Goal: Task Accomplishment & Management: Complete application form

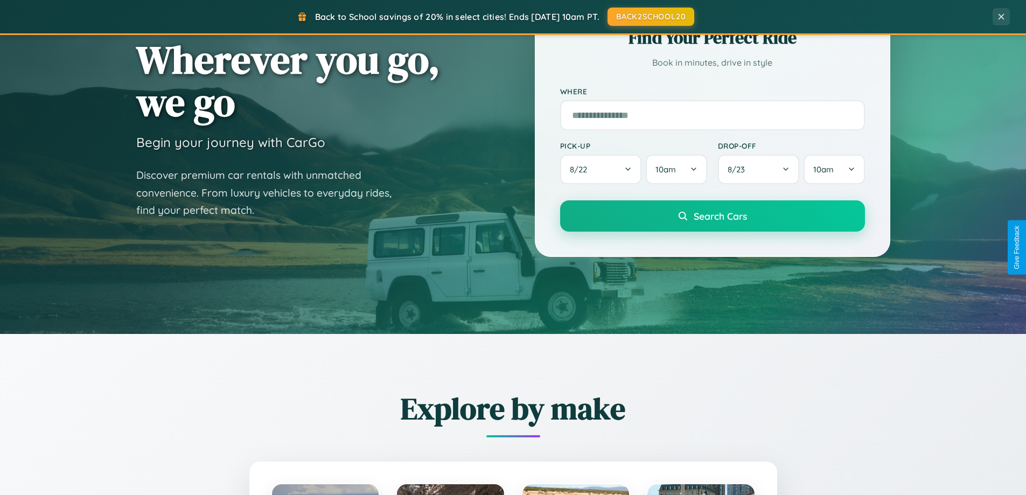
scroll to position [2072, 0]
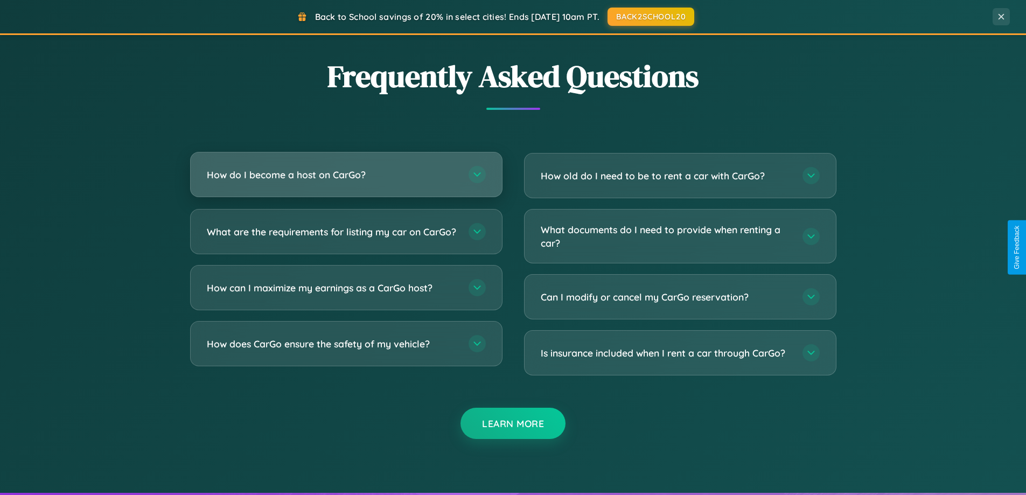
click at [346, 174] on h3 "How do I become a host on CarGo?" at bounding box center [332, 174] width 251 height 13
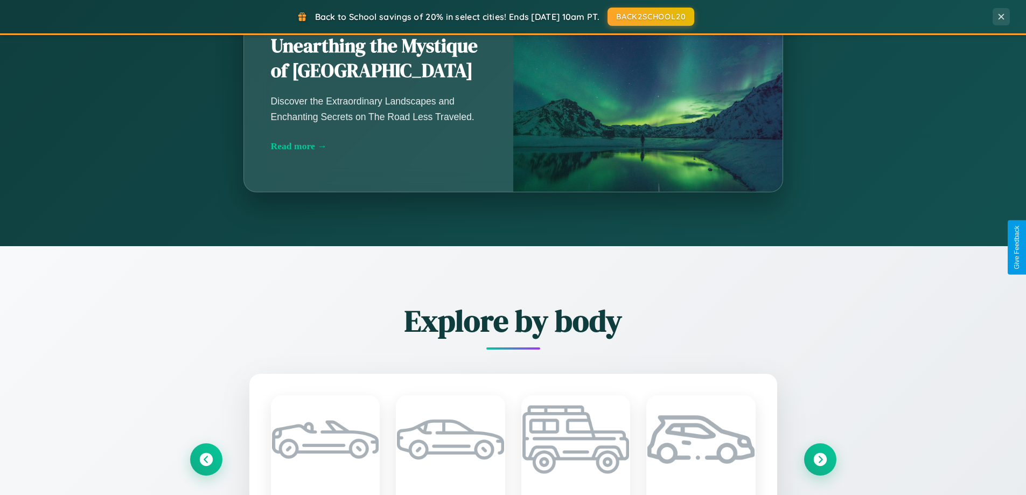
scroll to position [741, 0]
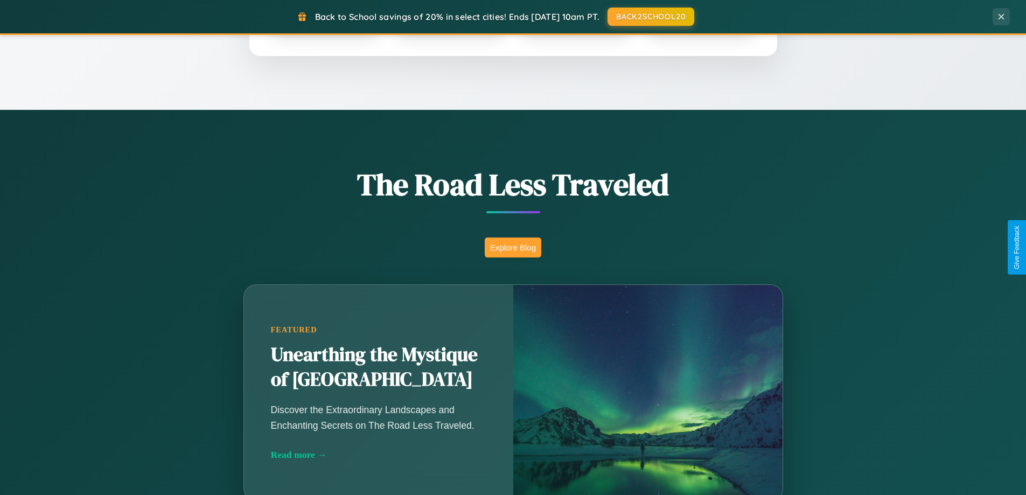
click at [513, 247] on button "Explore Blog" at bounding box center [513, 247] width 57 height 20
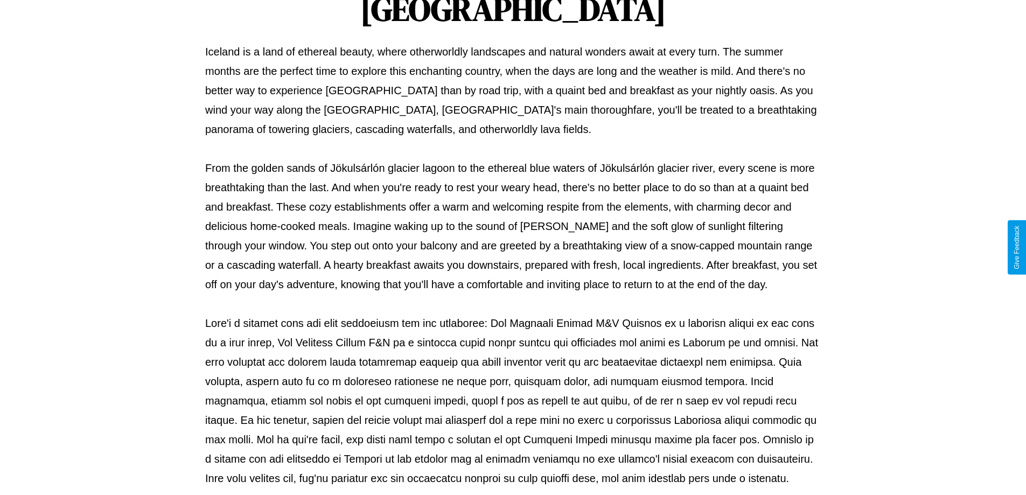
scroll to position [348, 0]
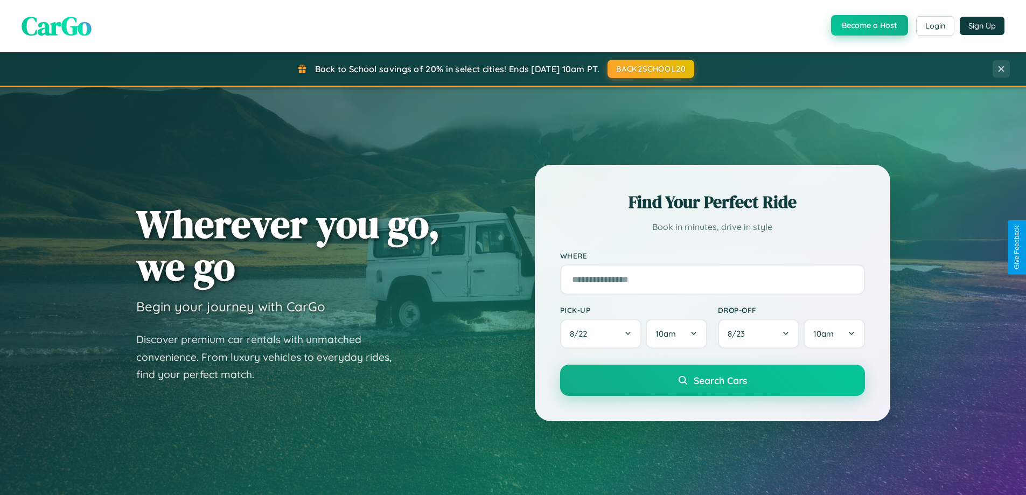
click at [868, 26] on button "Become a Host" at bounding box center [869, 25] width 77 height 20
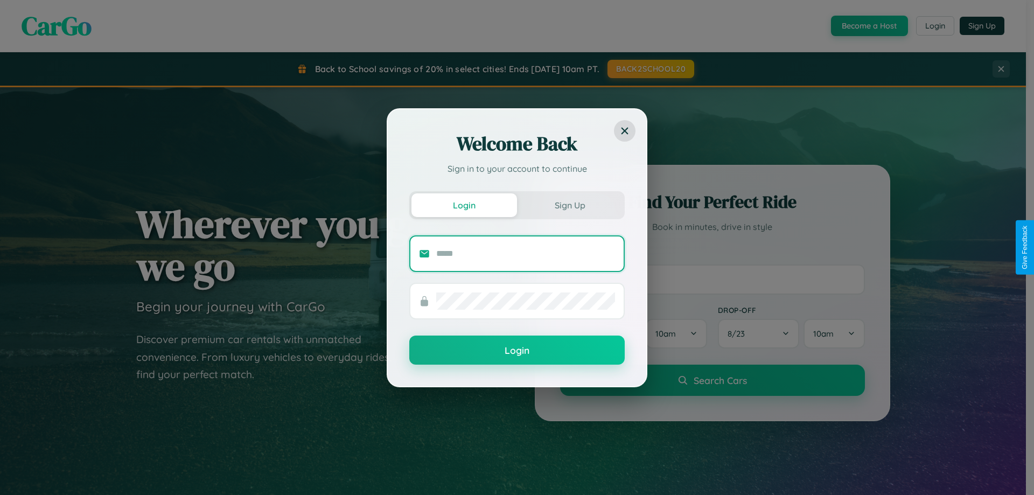
click at [525, 253] on input "text" at bounding box center [525, 253] width 179 height 17
type input "**********"
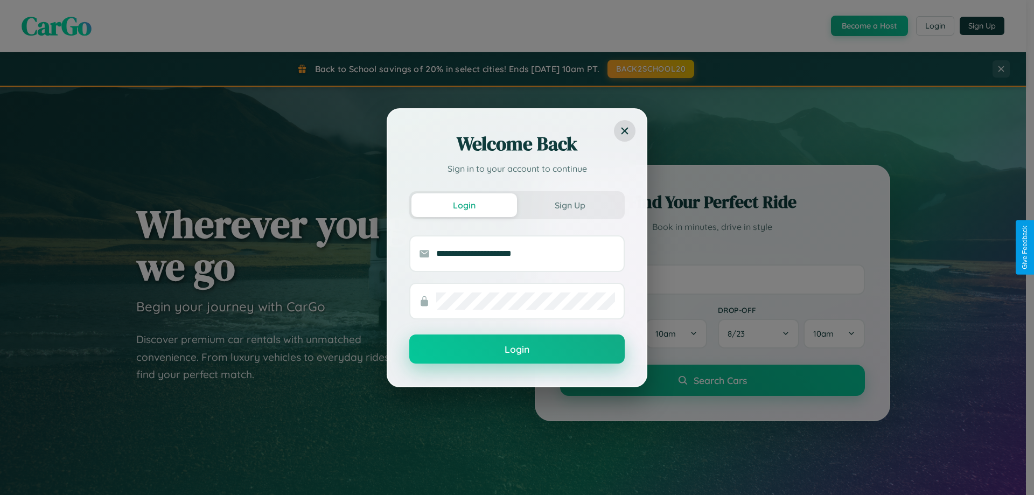
click at [517, 349] on button "Login" at bounding box center [516, 348] width 215 height 29
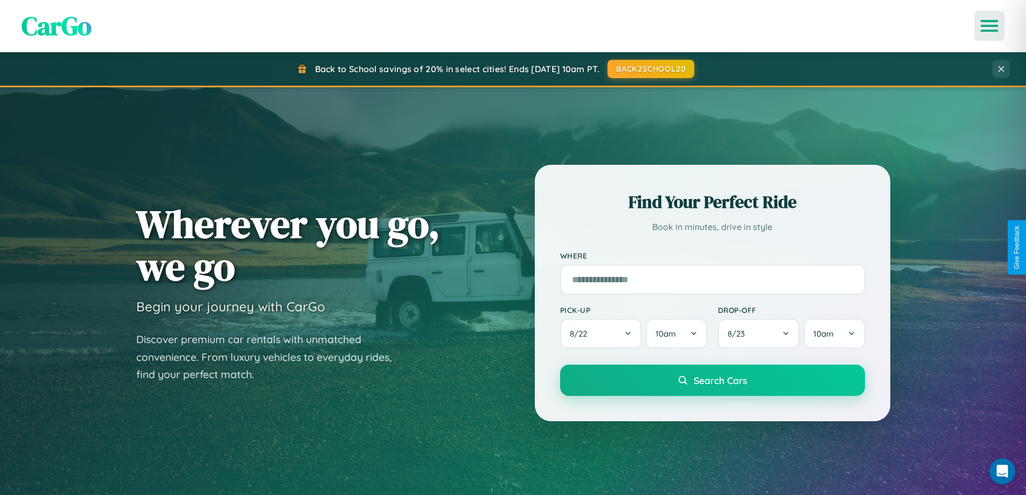
click at [989, 26] on icon "Open menu" at bounding box center [989, 26] width 16 height 10
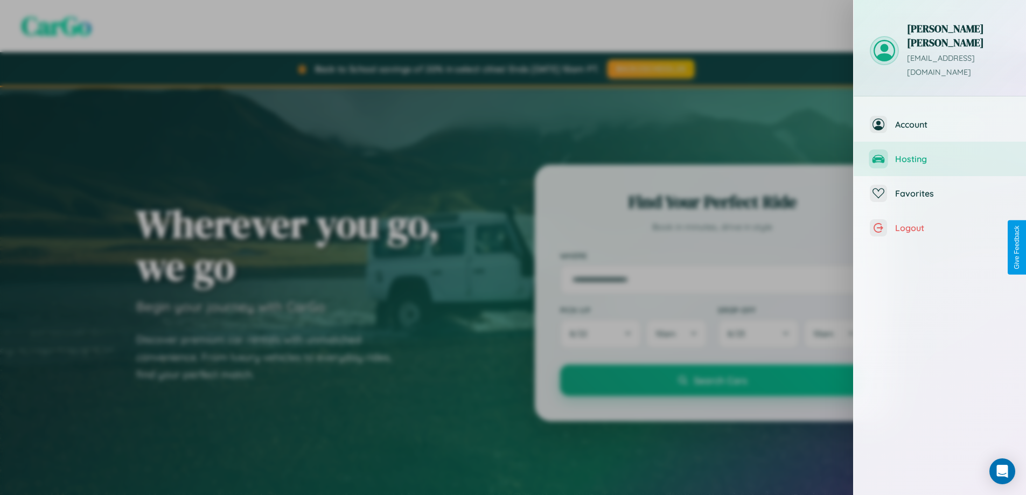
click at [939, 153] on span "Hosting" at bounding box center [952, 158] width 115 height 11
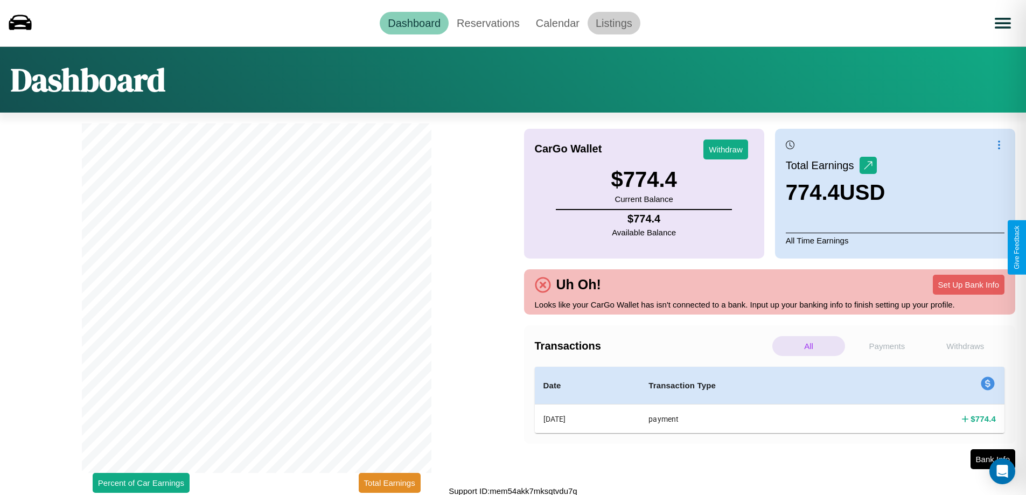
click at [613, 23] on link "Listings" at bounding box center [613, 23] width 53 height 23
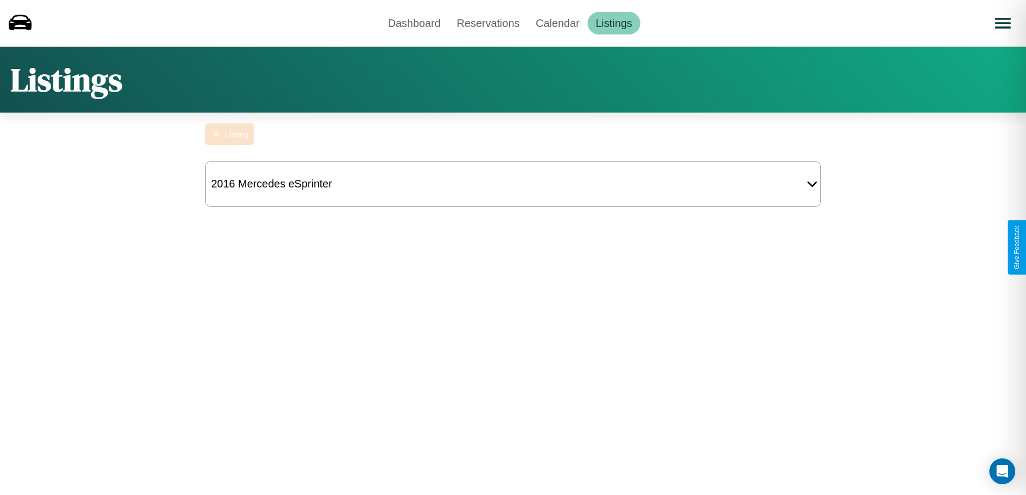
click at [229, 134] on div "Listing" at bounding box center [236, 134] width 23 height 9
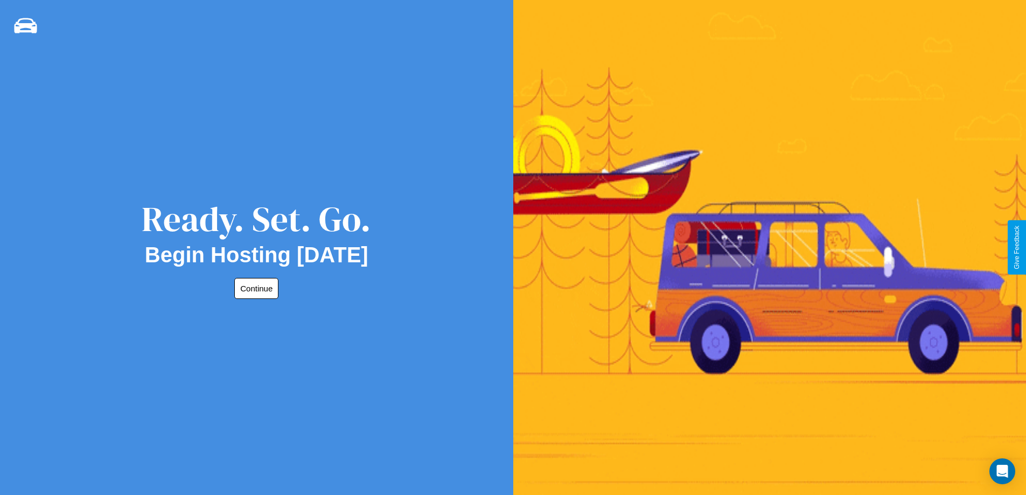
click at [254, 288] on button "Continue" at bounding box center [256, 288] width 44 height 21
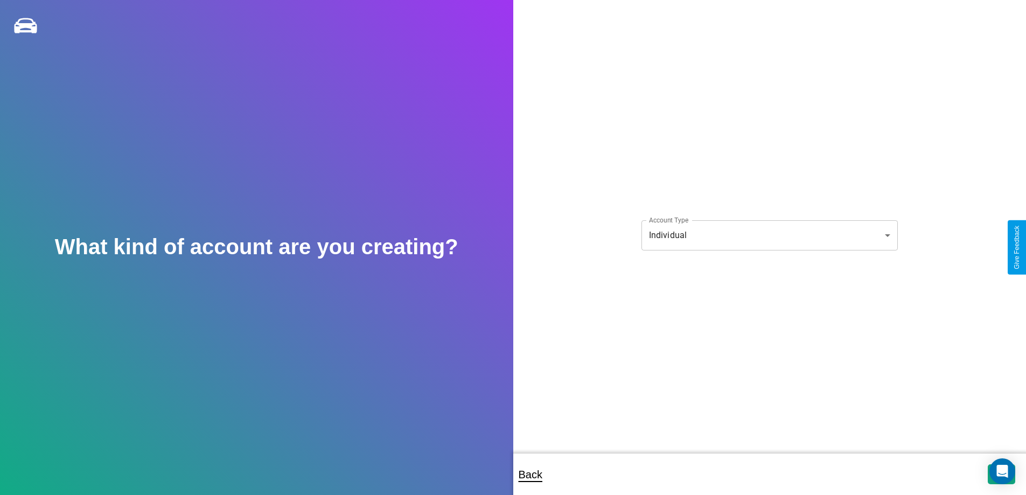
click at [769, 235] on body "**********" at bounding box center [513, 254] width 1026 height 509
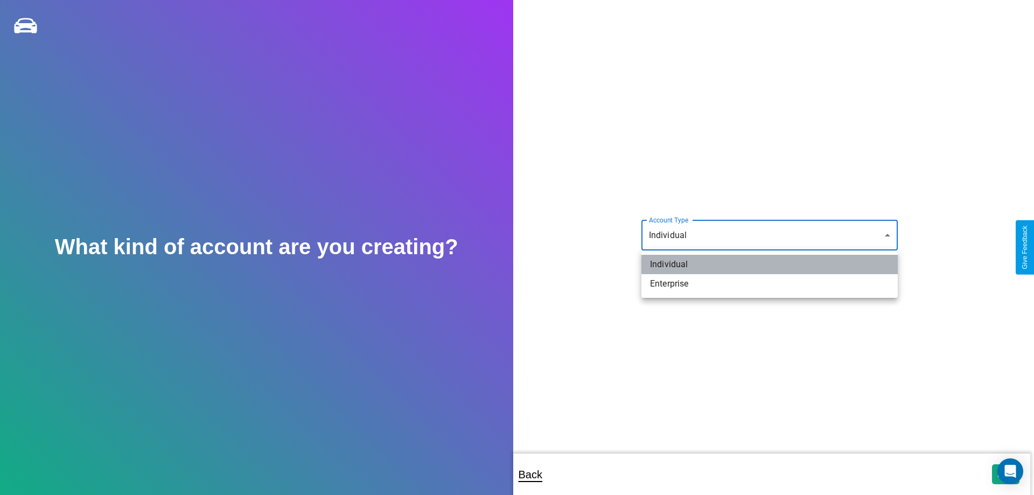
click at [769, 264] on li "Individual" at bounding box center [769, 264] width 256 height 19
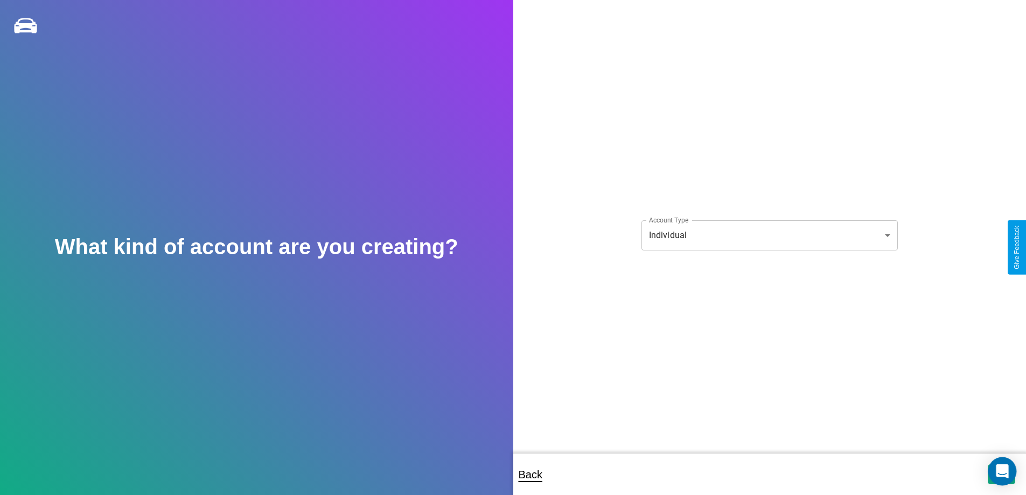
click at [1001, 474] on icon "Open Intercom Messenger" at bounding box center [1001, 471] width 12 height 14
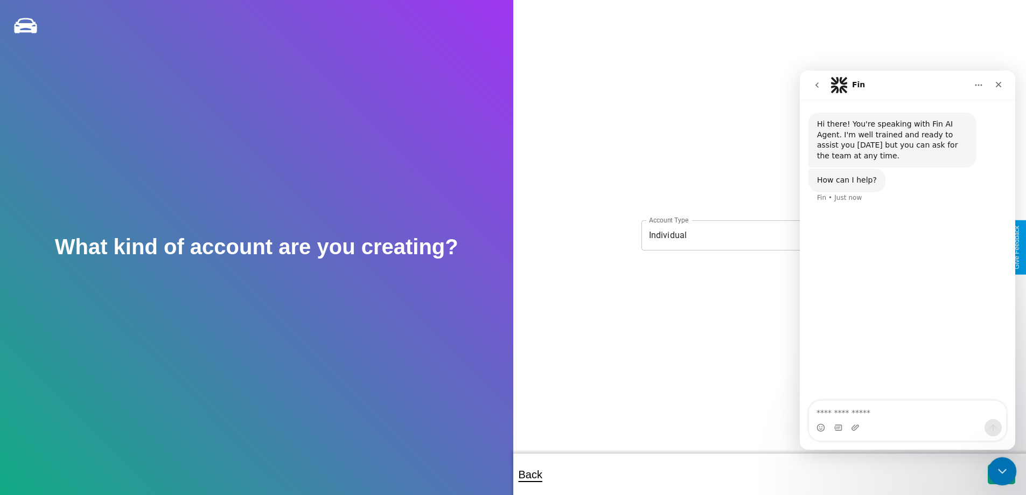
click at [999, 472] on icon "Close Intercom Messenger" at bounding box center [1000, 469] width 13 height 13
